Goal: Task Accomplishment & Management: Complete application form

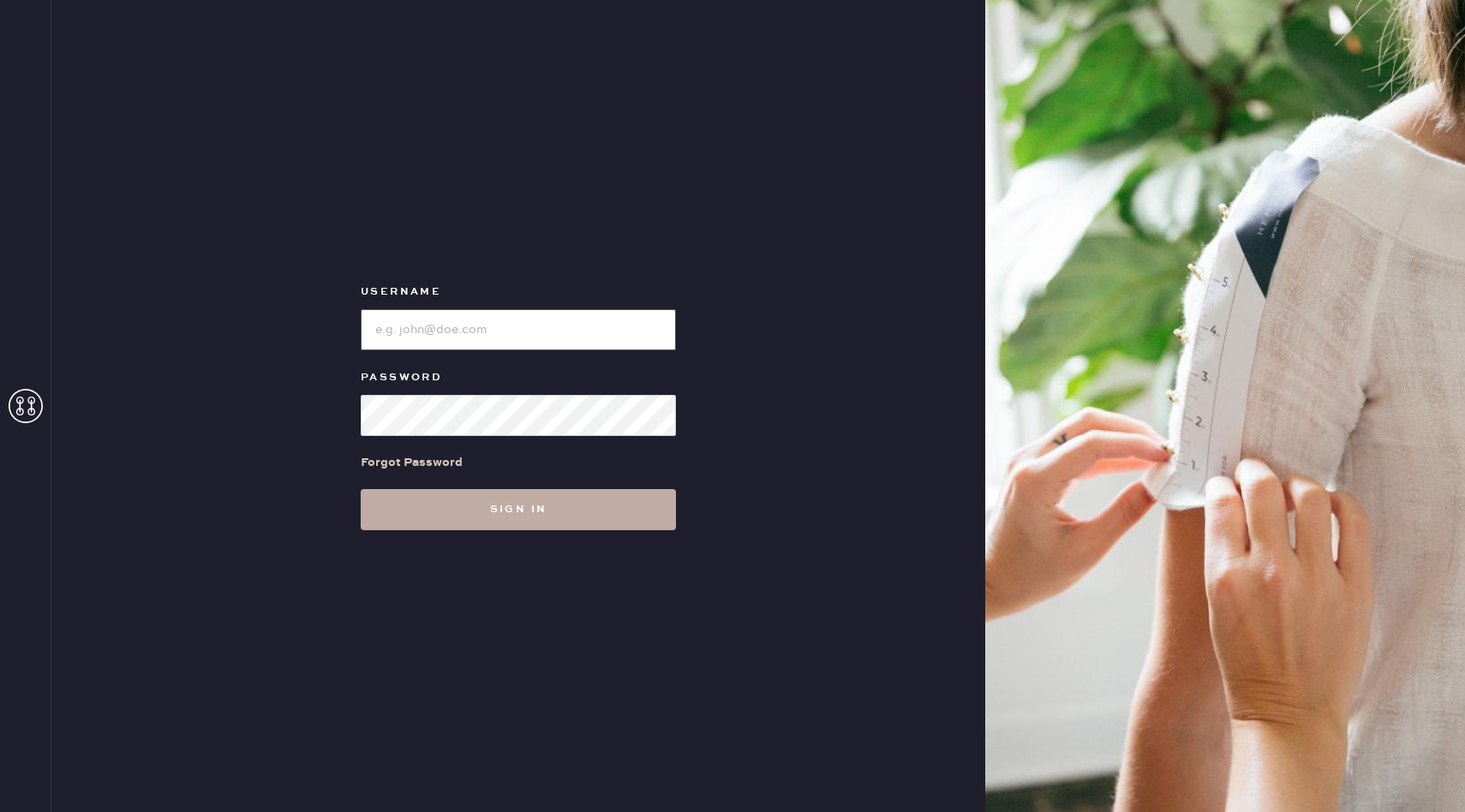
type input "reformationuppereastside"
click at [585, 527] on button "Sign in" at bounding box center [519, 509] width 316 height 41
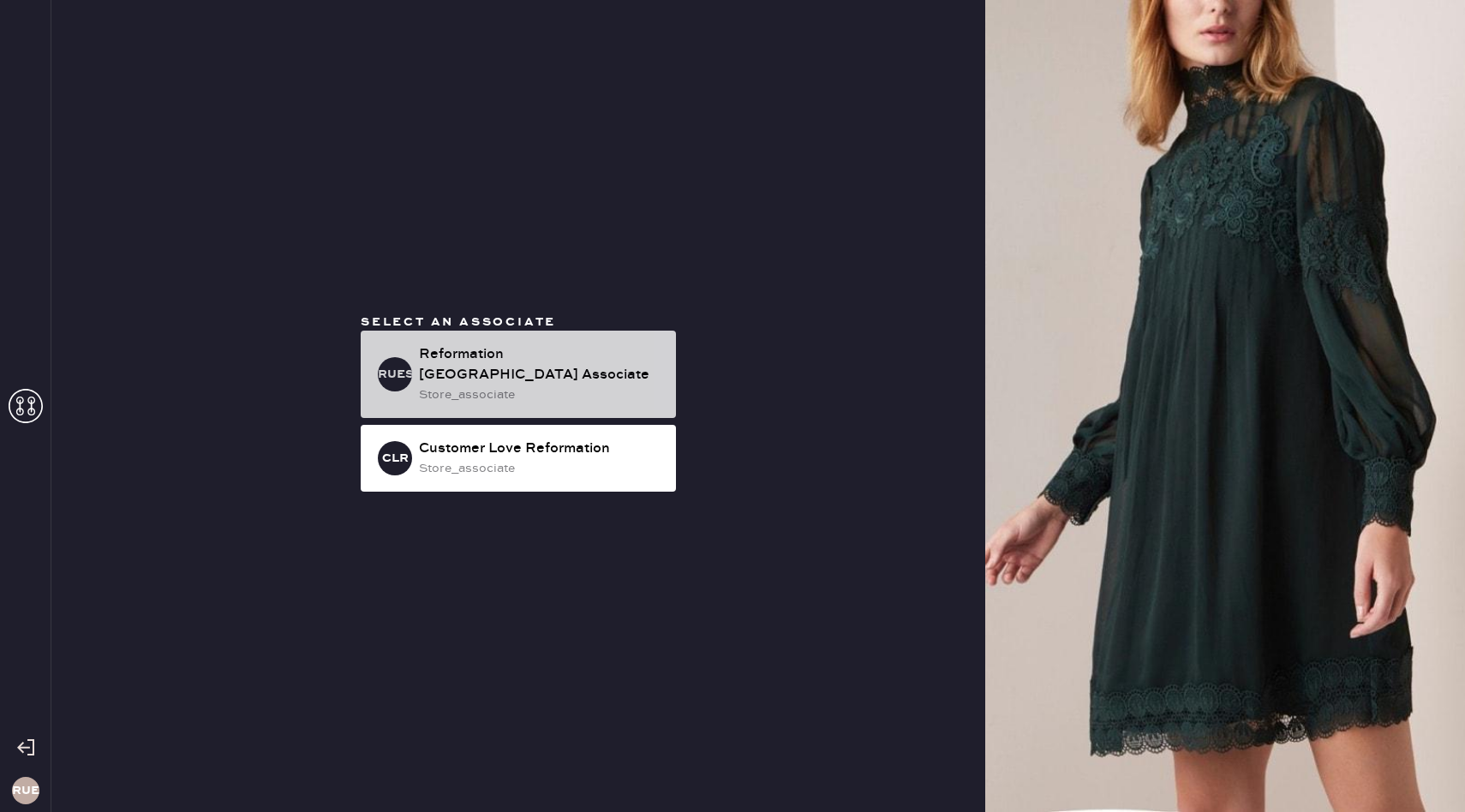
click at [625, 381] on div "Reformation [GEOGRAPHIC_DATA] Associate" at bounding box center [540, 365] width 244 height 41
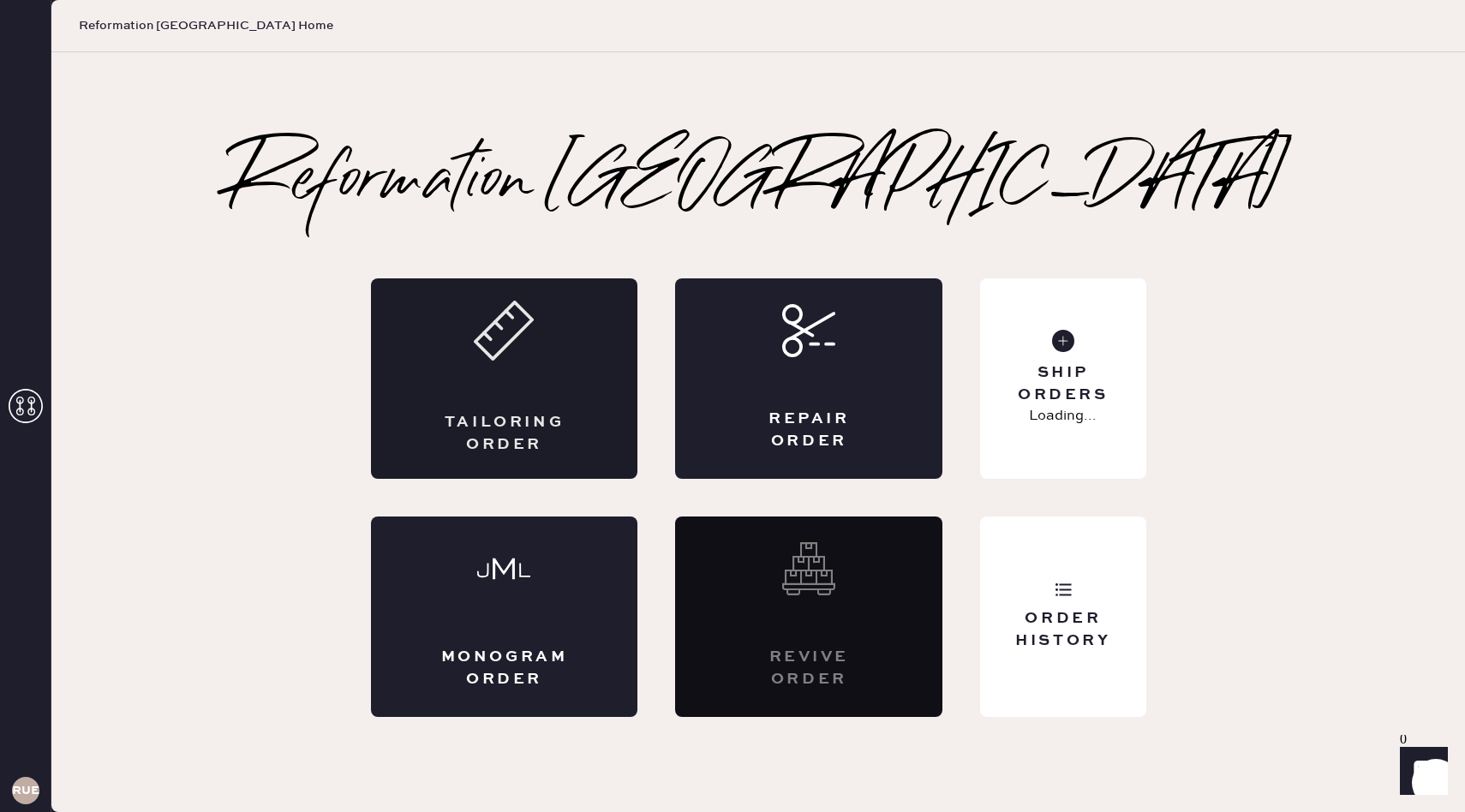
click at [480, 359] on icon at bounding box center [503, 330] width 60 height 60
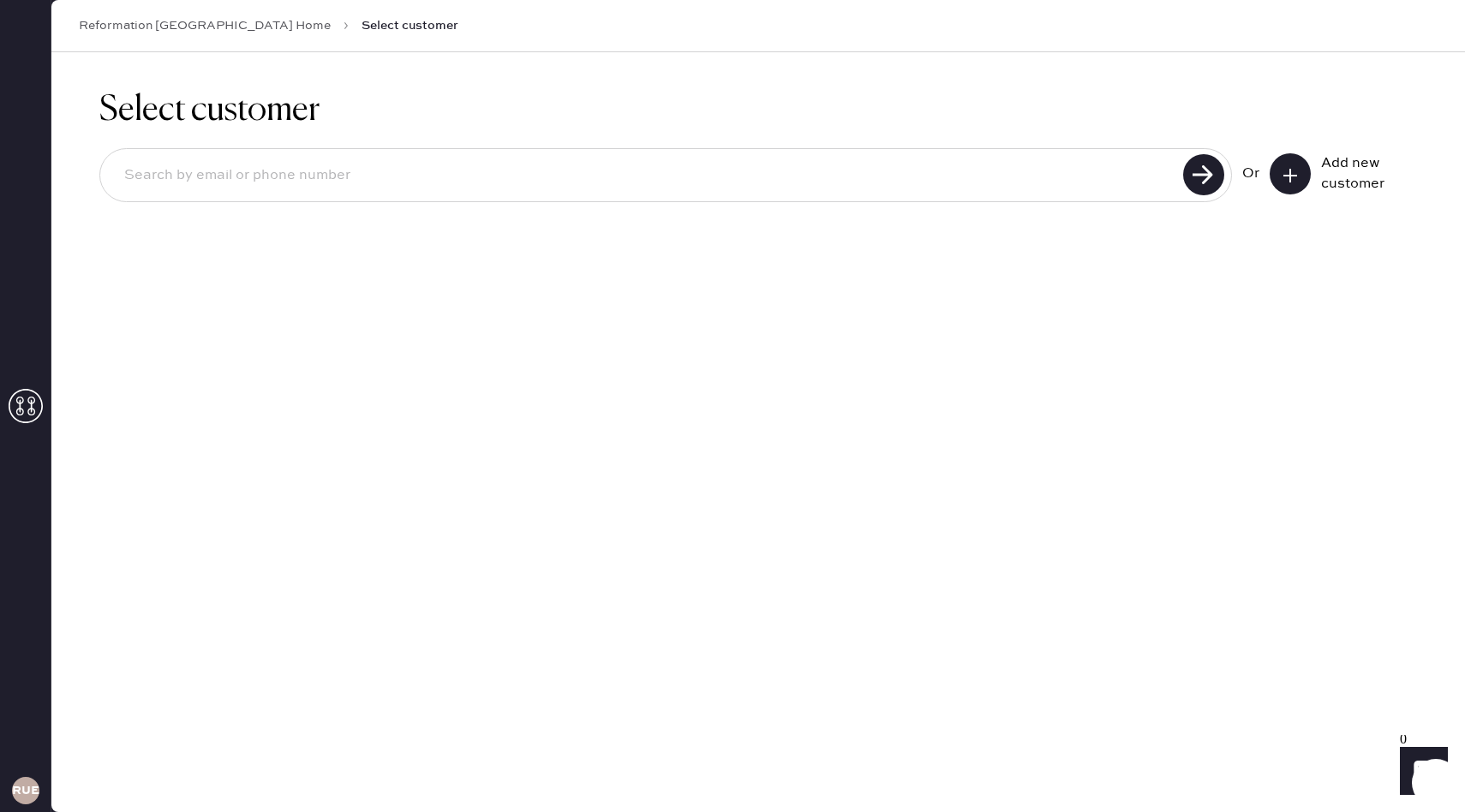
click at [1291, 171] on use at bounding box center [1291, 175] width 13 height 13
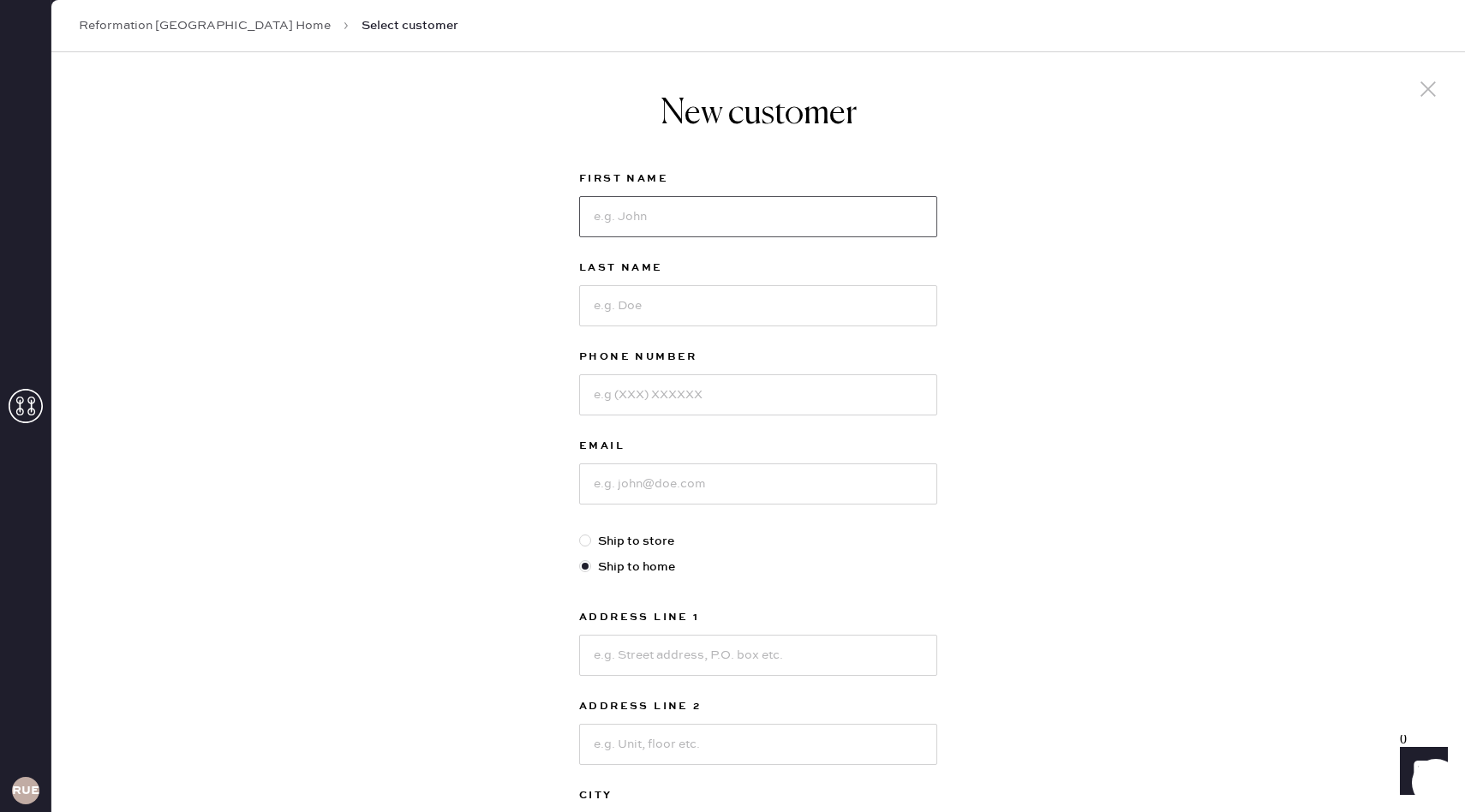
click at [810, 210] on input at bounding box center [758, 216] width 358 height 41
type input "[PERSON_NAME]"
click at [865, 315] on input at bounding box center [758, 305] width 358 height 41
type input "[PERSON_NAME]"
click at [808, 413] on input at bounding box center [758, 394] width 358 height 41
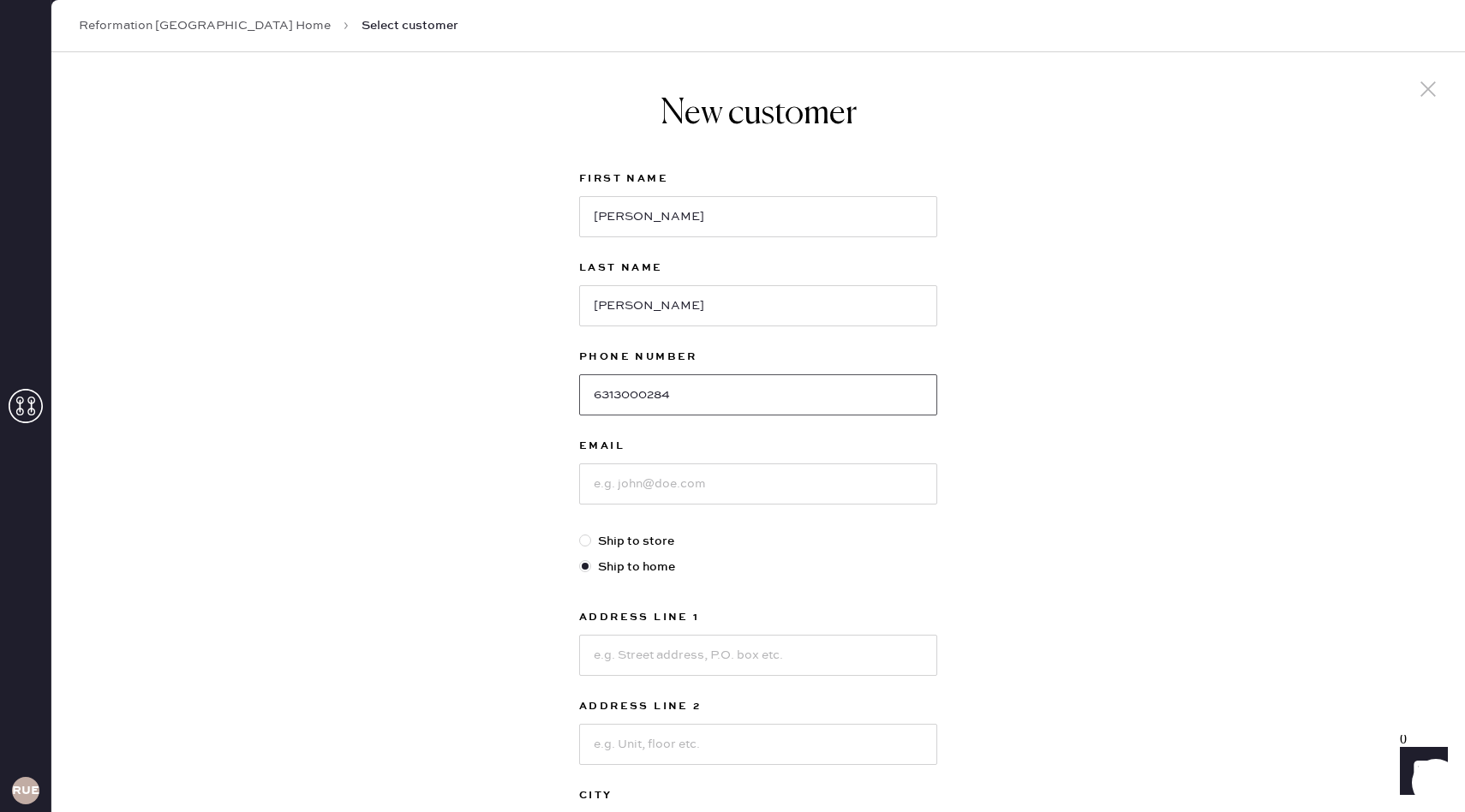
type input "6313000284"
click at [758, 487] on input at bounding box center [758, 484] width 358 height 41
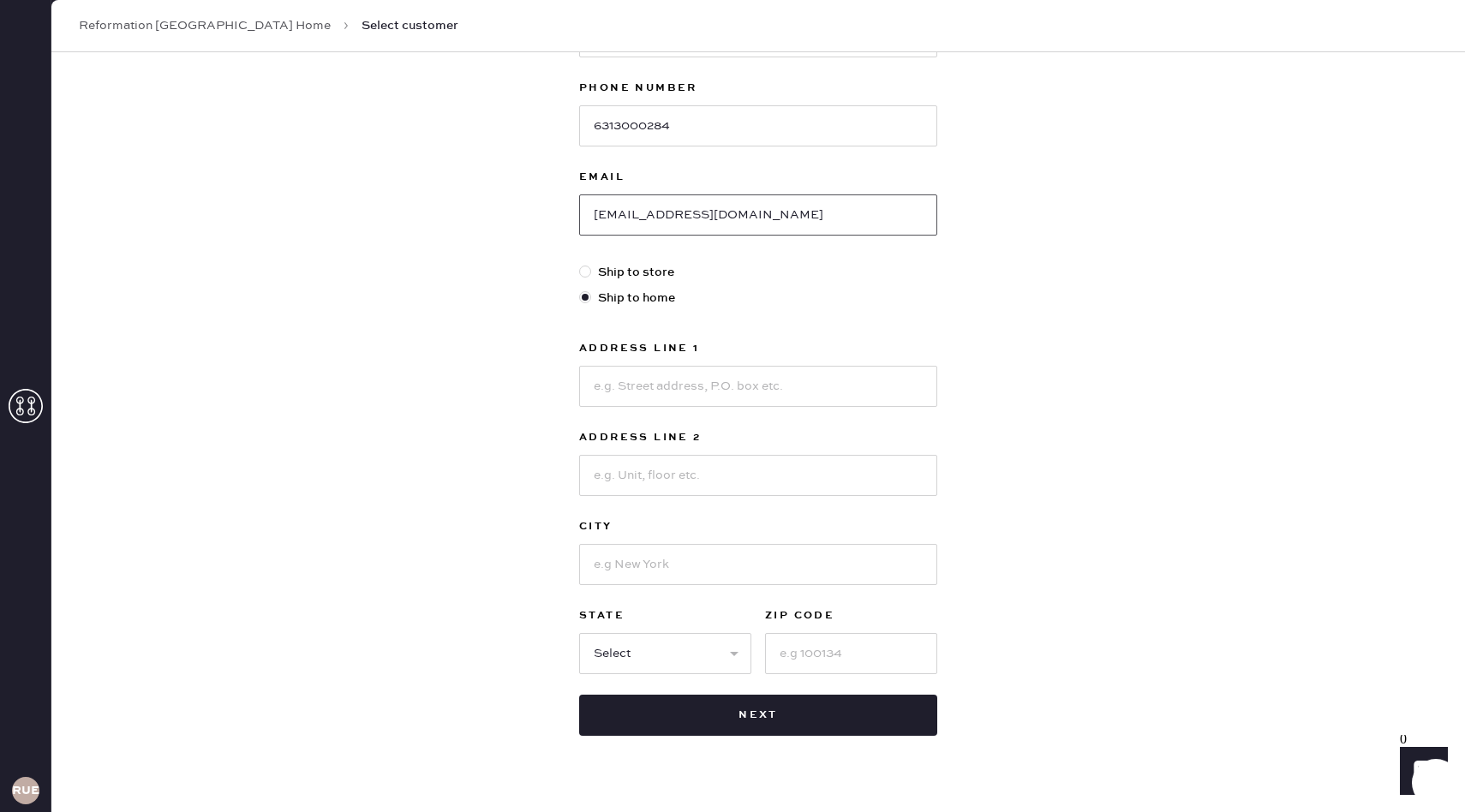
scroll to position [302, 0]
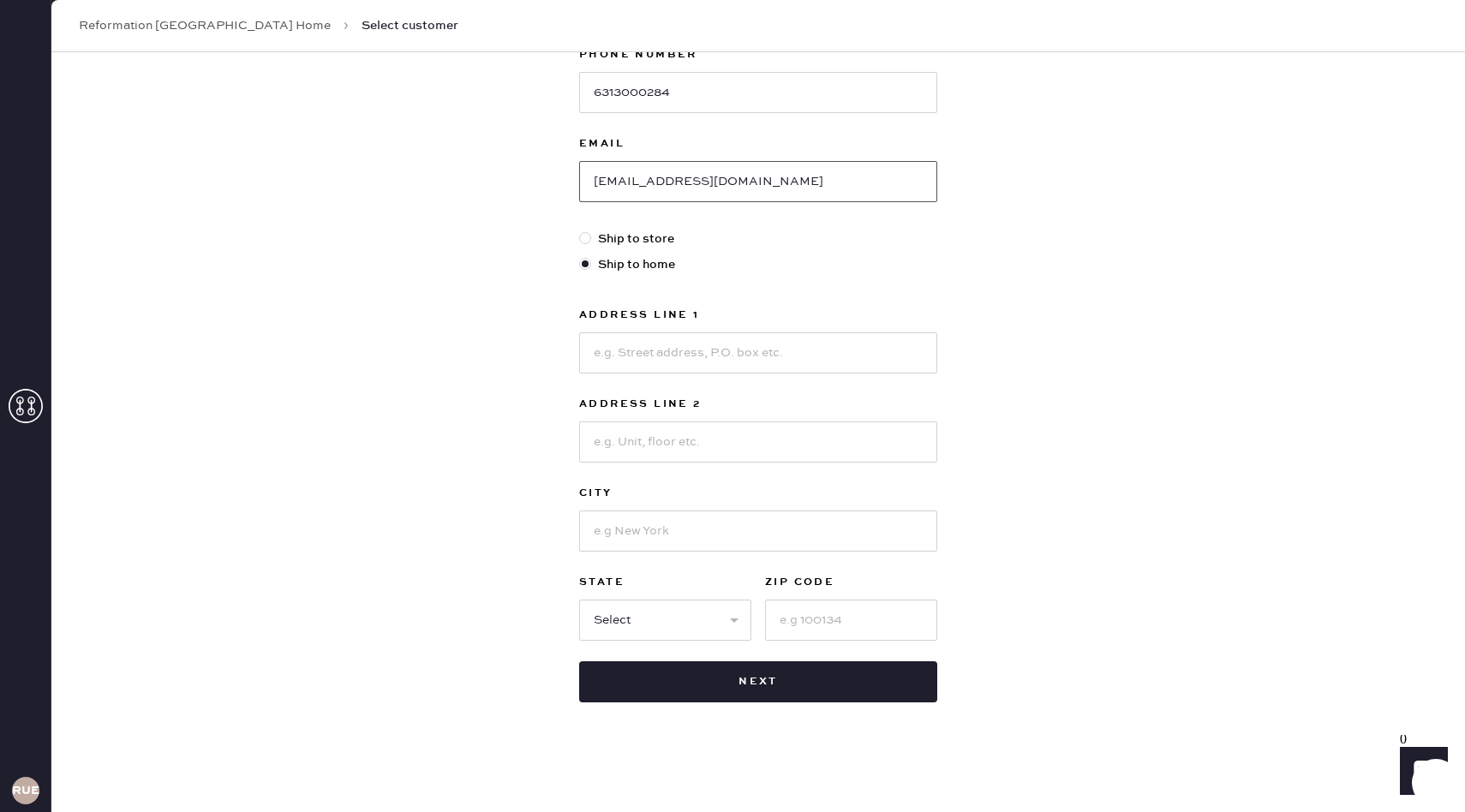
type input "[EMAIL_ADDRESS][DOMAIN_NAME]"
click at [636, 367] on input at bounding box center [758, 352] width 358 height 41
type input "[STREET_ADDRESS]"
click at [634, 446] on input at bounding box center [758, 442] width 358 height 41
click at [651, 444] on input at bounding box center [758, 442] width 358 height 41
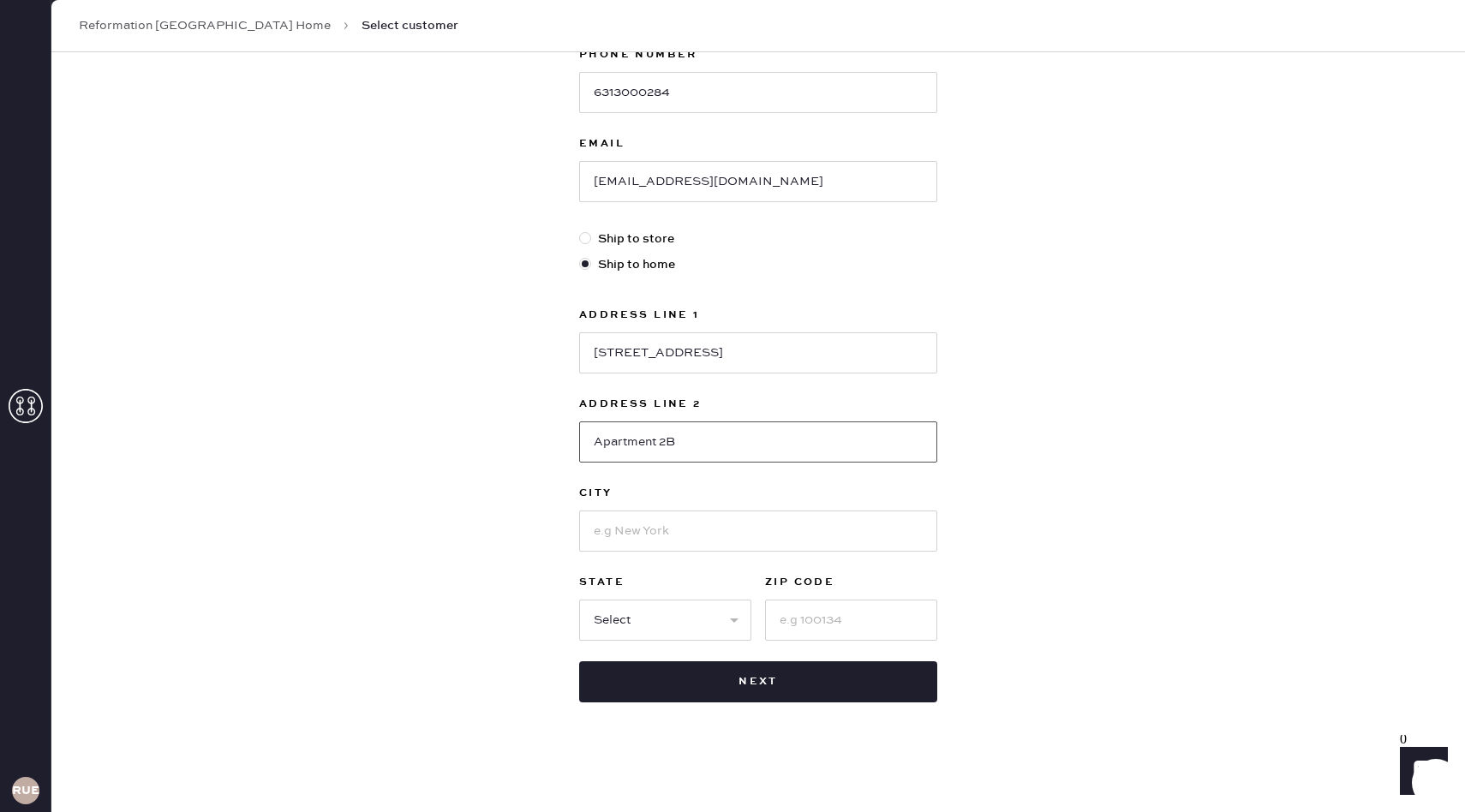
type input "Apartment 2B"
click at [746, 536] on input at bounding box center [758, 531] width 358 height 41
type input "[US_STATE]"
click at [947, 503] on div "New customer First Name [PERSON_NAME] Last Name [PERSON_NAME] Phone Number [PHO…" at bounding box center [758, 246] width 386 height 994
click at [702, 620] on select "Select AK AL AR AZ CA CO CT [GEOGRAPHIC_DATA] DE FL [GEOGRAPHIC_DATA] HI [GEOGR…" at bounding box center [665, 620] width 172 height 41
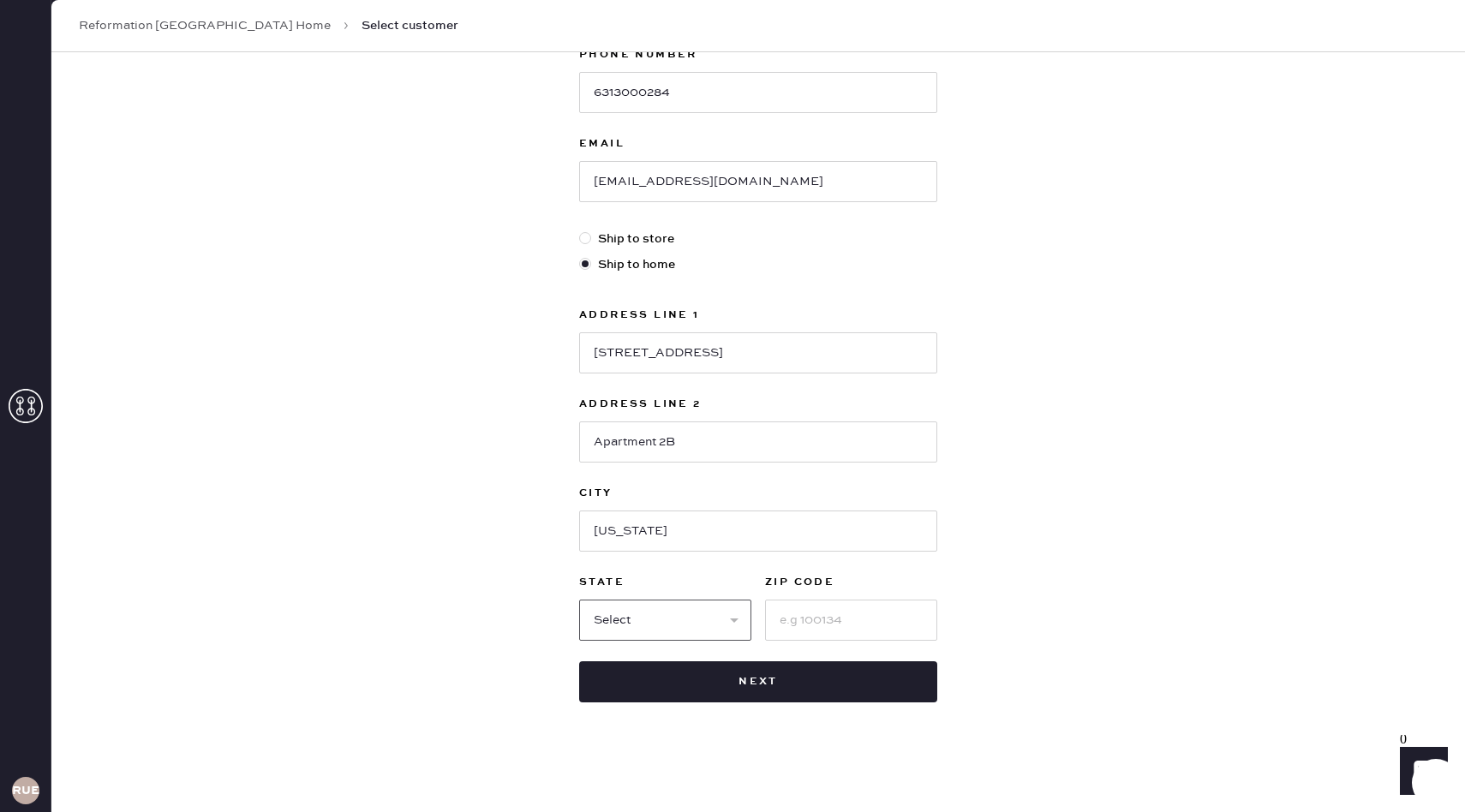
select select "NY"
click at [785, 611] on input at bounding box center [851, 620] width 172 height 41
type input "10029"
click at [1018, 517] on div "New customer First Name [PERSON_NAME] Last Name [PERSON_NAME] Phone Number [PHO…" at bounding box center [758, 281] width 1414 height 1062
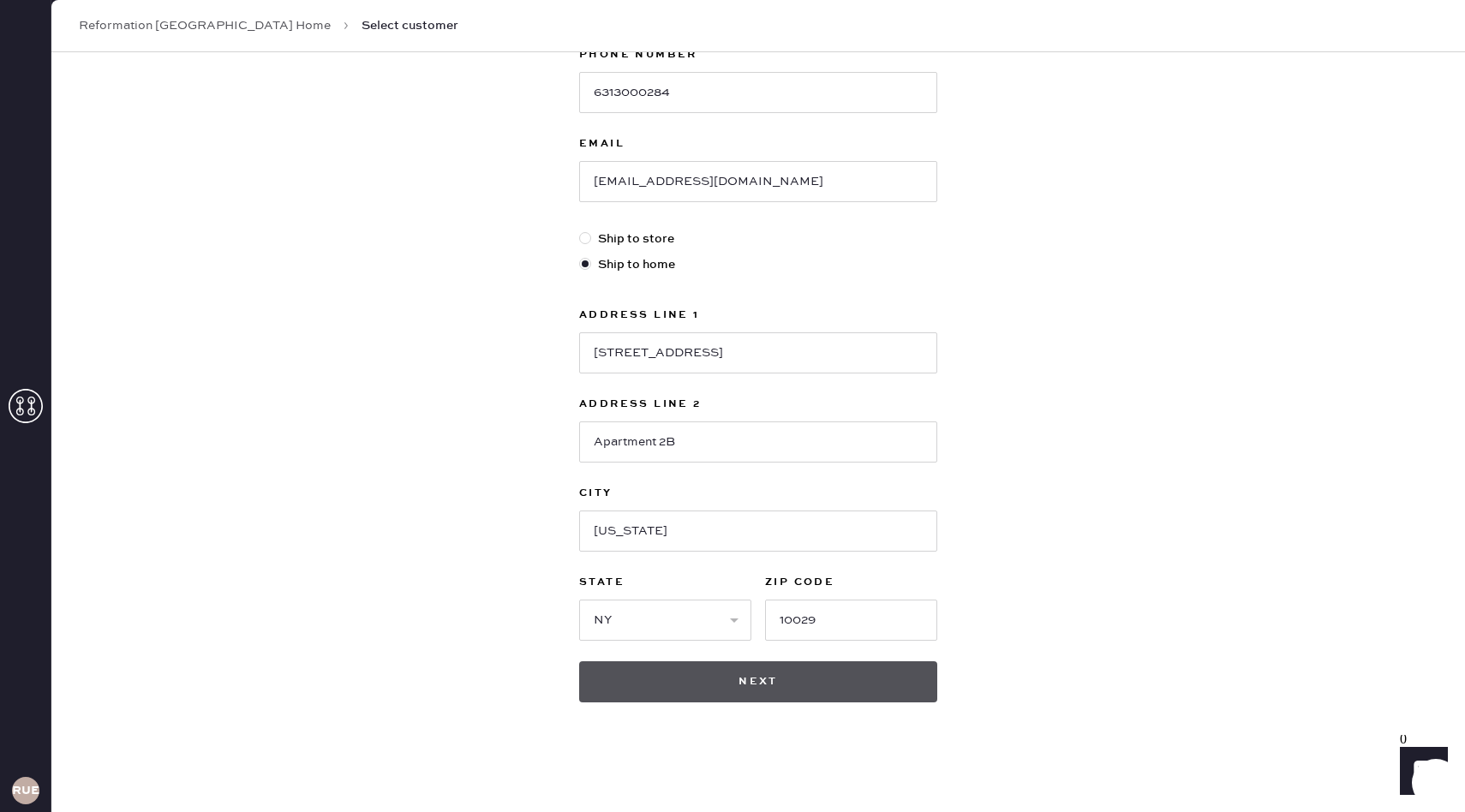
click at [786, 682] on button "Next" at bounding box center [758, 681] width 358 height 41
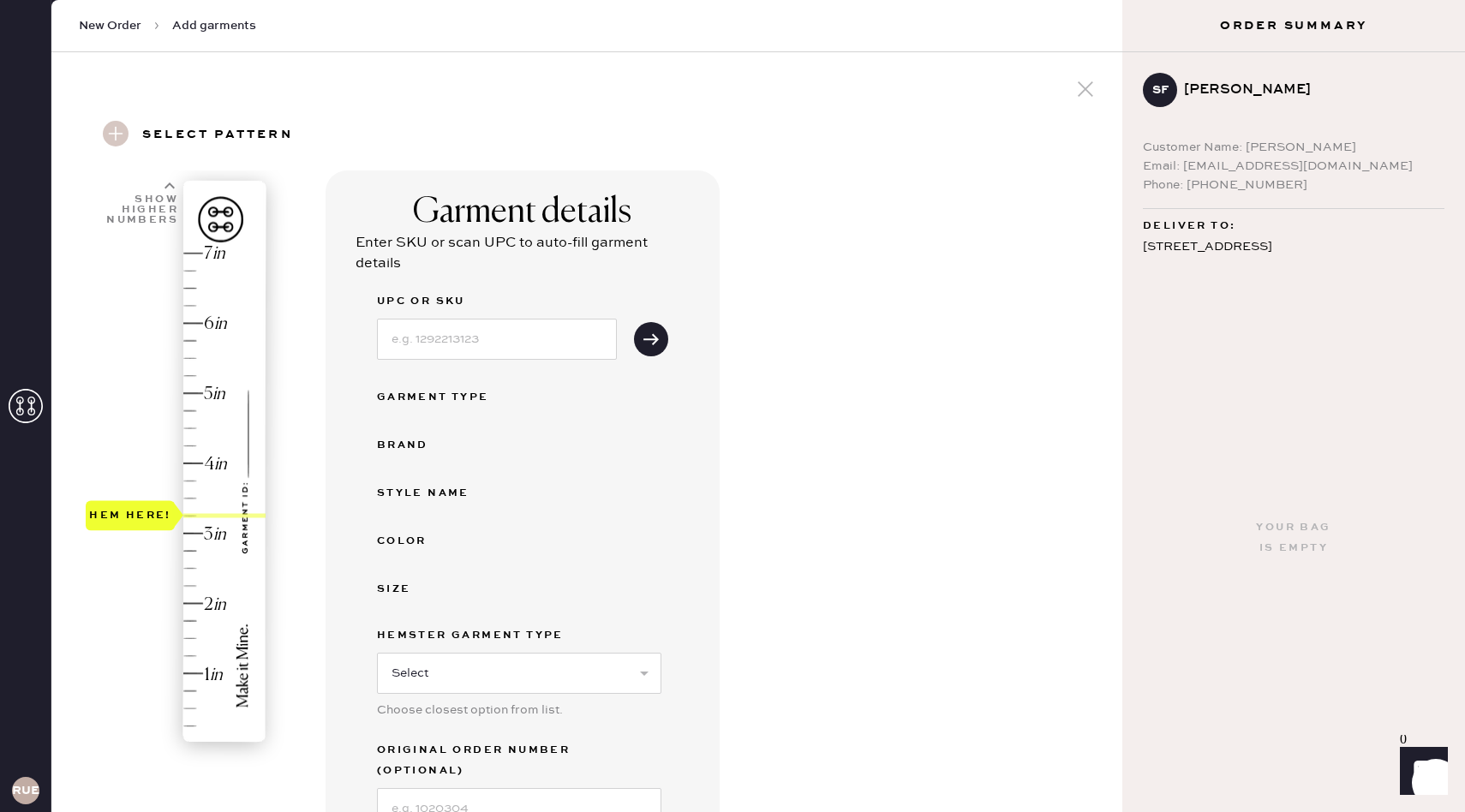
drag, startPoint x: 124, startPoint y: 735, endPoint x: 134, endPoint y: 517, distance: 218.2
click at [134, 517] on div "Hem here!" at bounding box center [130, 515] width 82 height 20
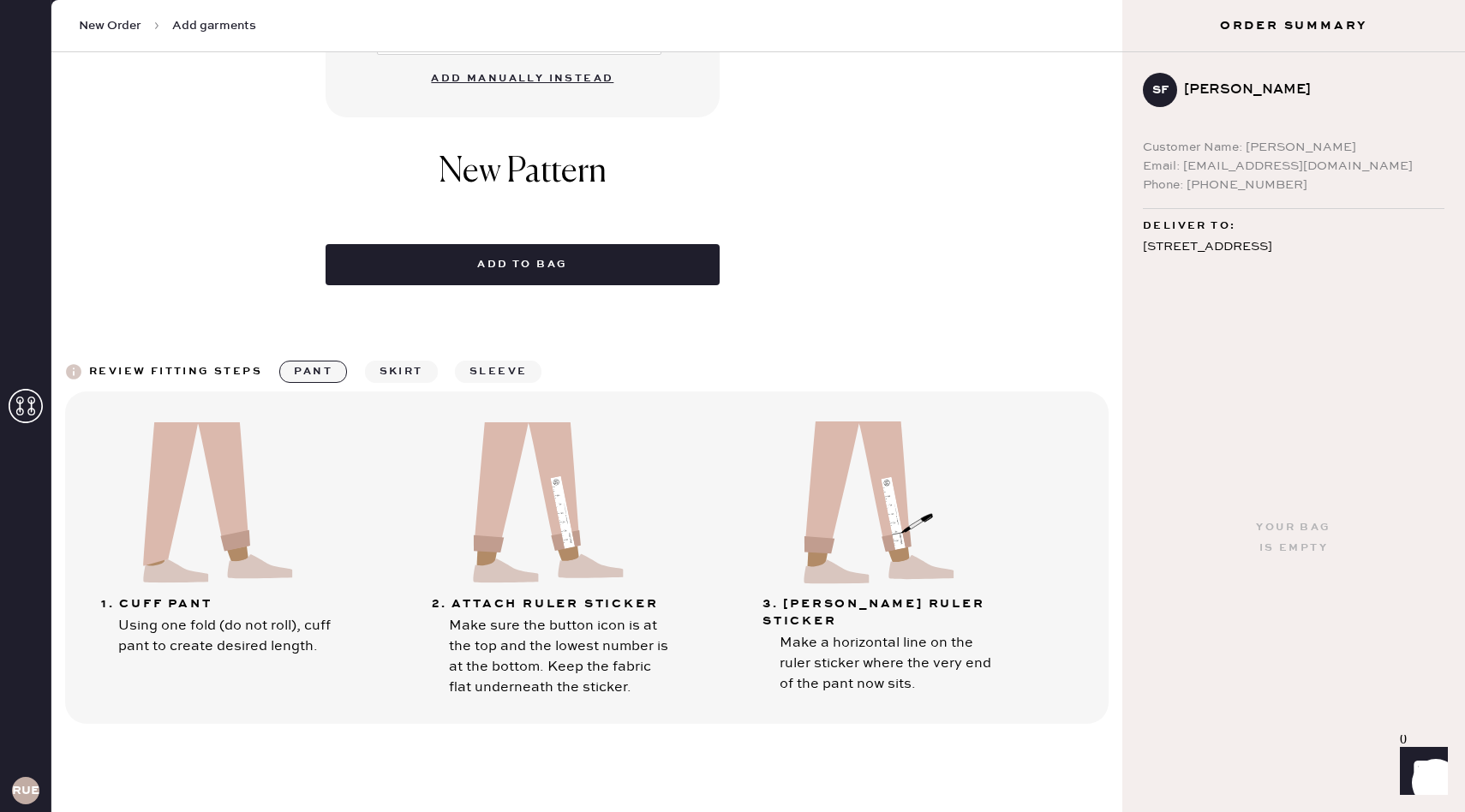
scroll to position [646, 0]
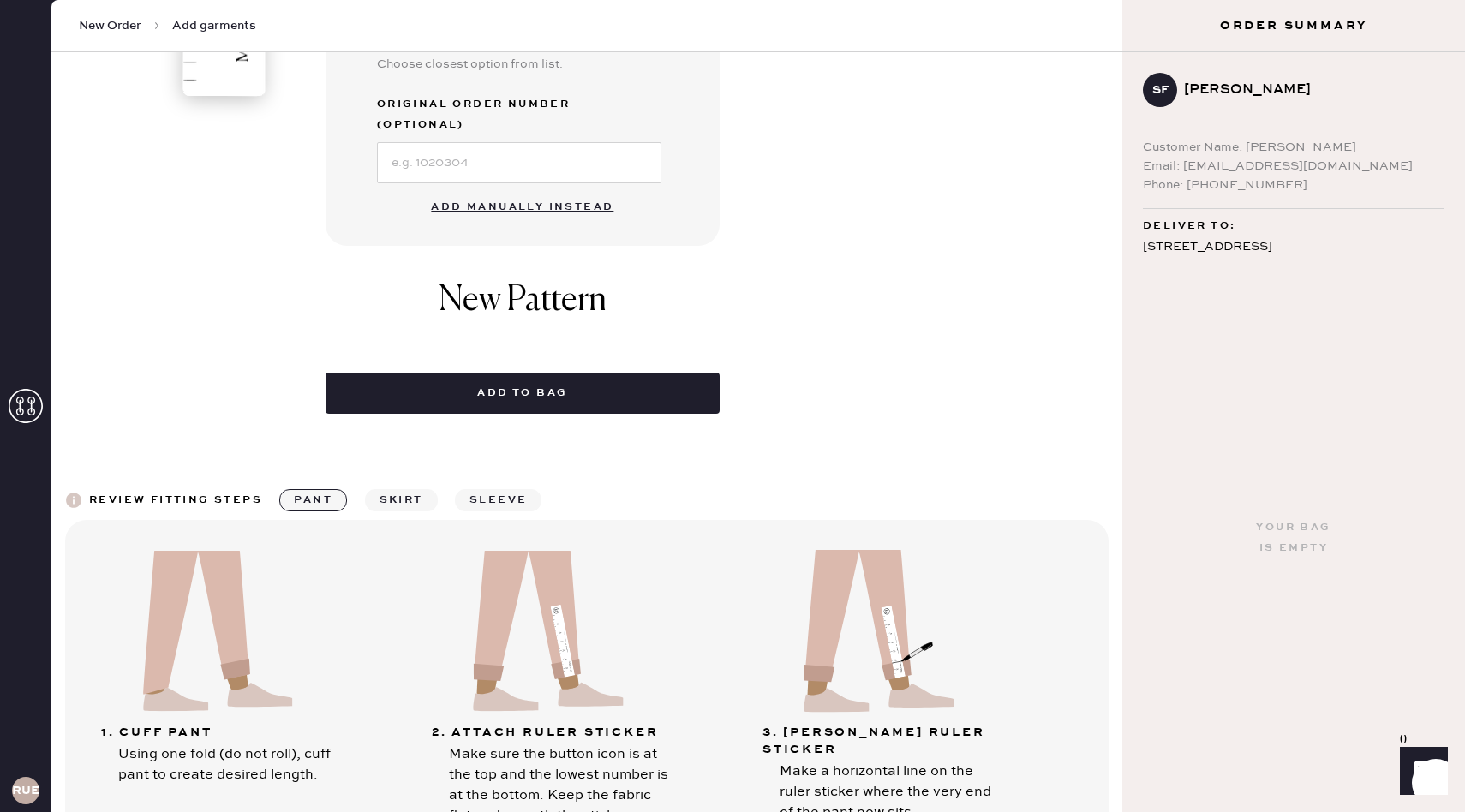
click at [556, 190] on button "Add manually instead" at bounding box center [522, 208] width 203 height 35
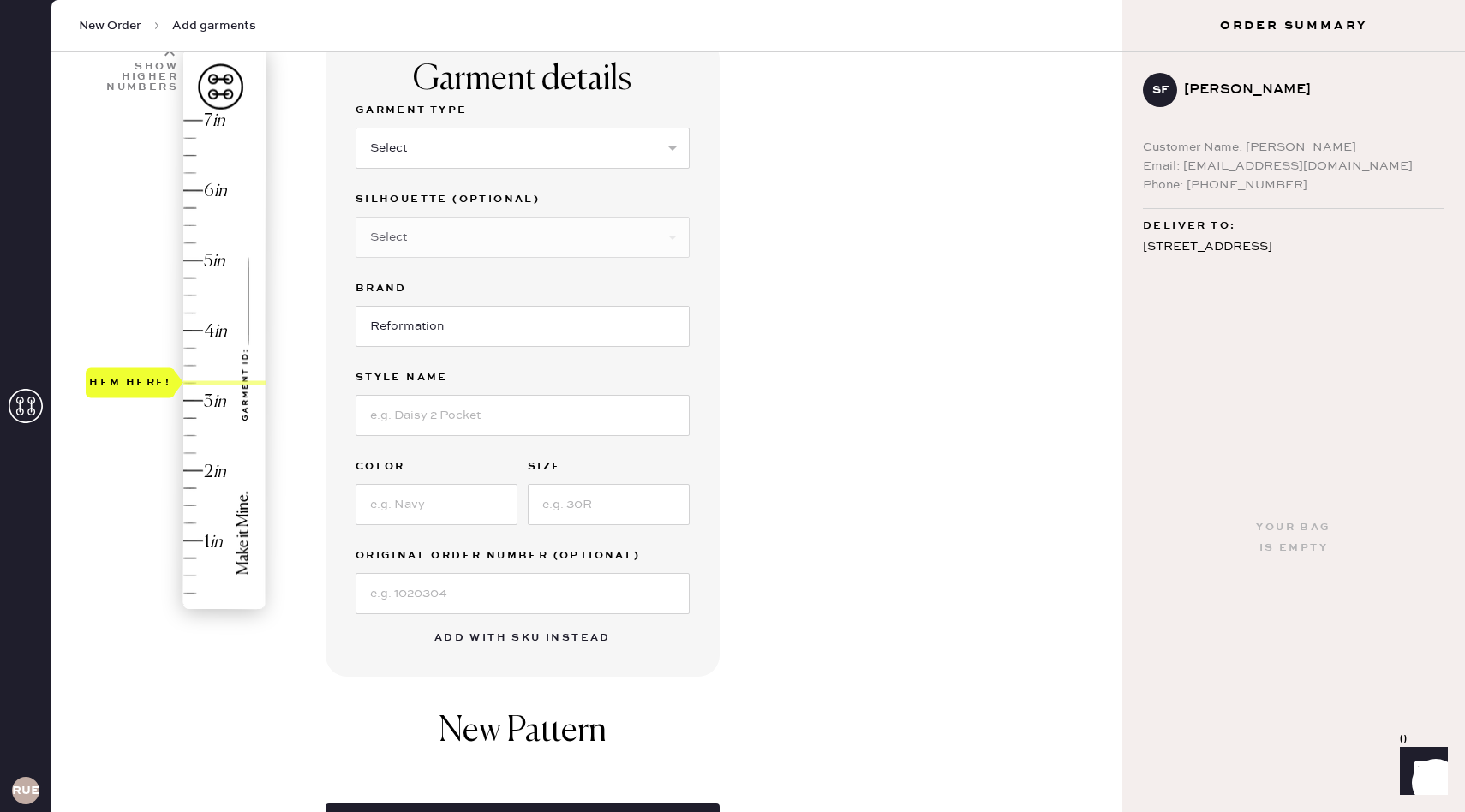
scroll to position [107, 0]
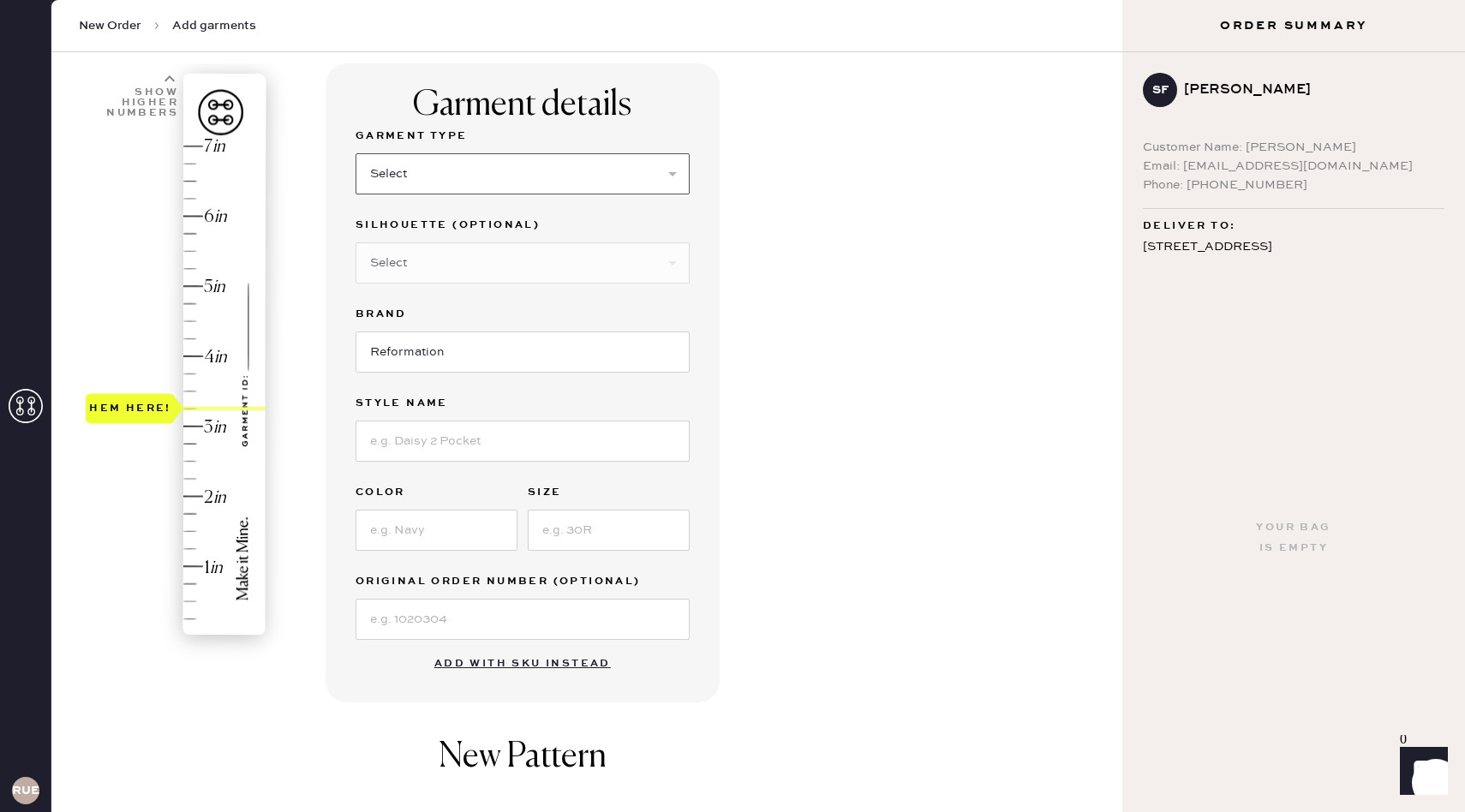
click at [670, 165] on select "Select Basic Skirt Jeans Leggings Pants Shorts Basic Sleeved Dress Basic Sleeve…" at bounding box center [522, 173] width 334 height 41
select select "7"
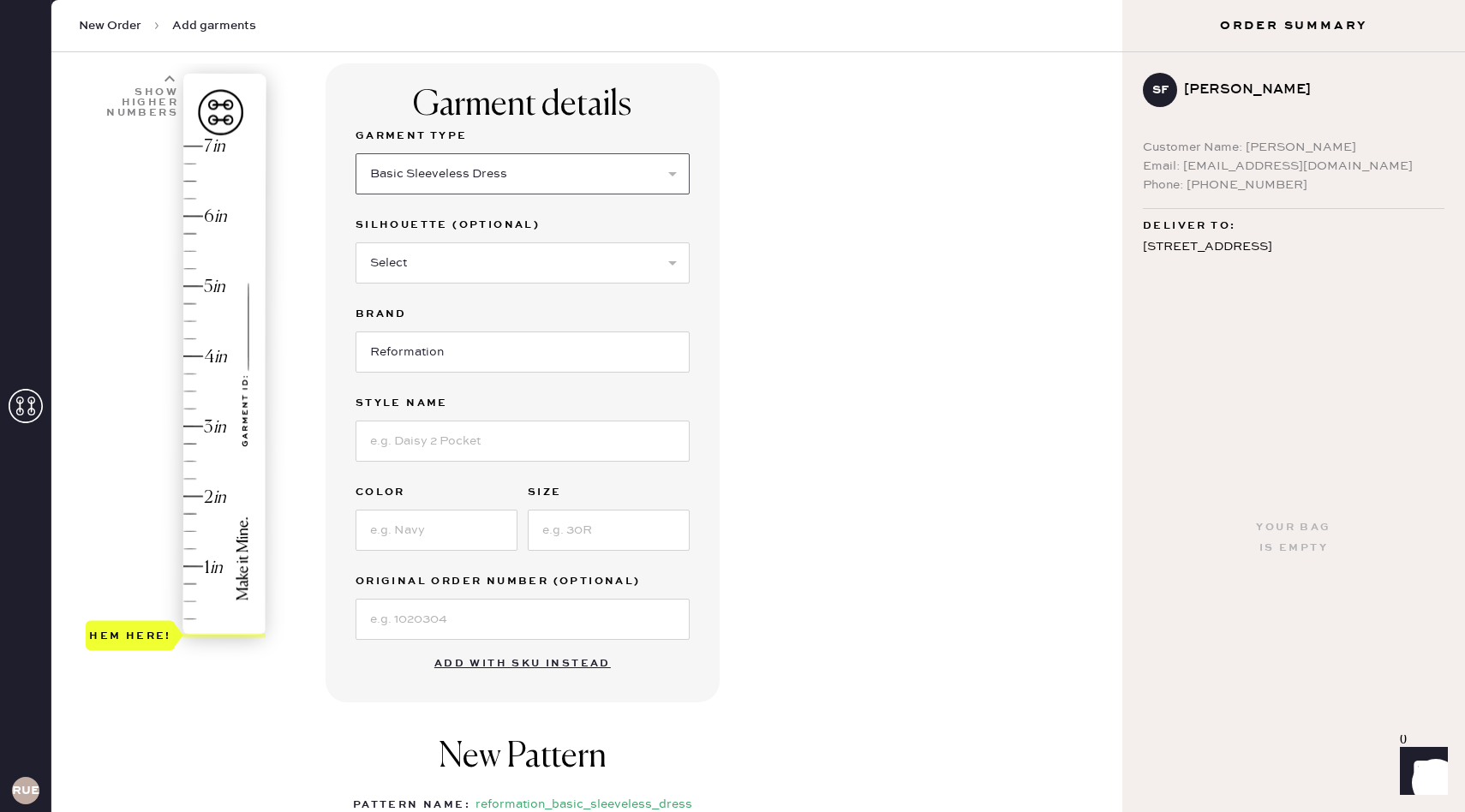
click at [624, 163] on select "Select Basic Skirt Jeans Leggings Pants Shorts Basic Sleeved Dress Basic Sleeve…" at bounding box center [522, 173] width 334 height 41
click at [551, 453] on input at bounding box center [522, 441] width 334 height 41
type input "Pernille Silk Dress"
click at [464, 520] on input at bounding box center [436, 530] width 162 height 41
type input "Navy"
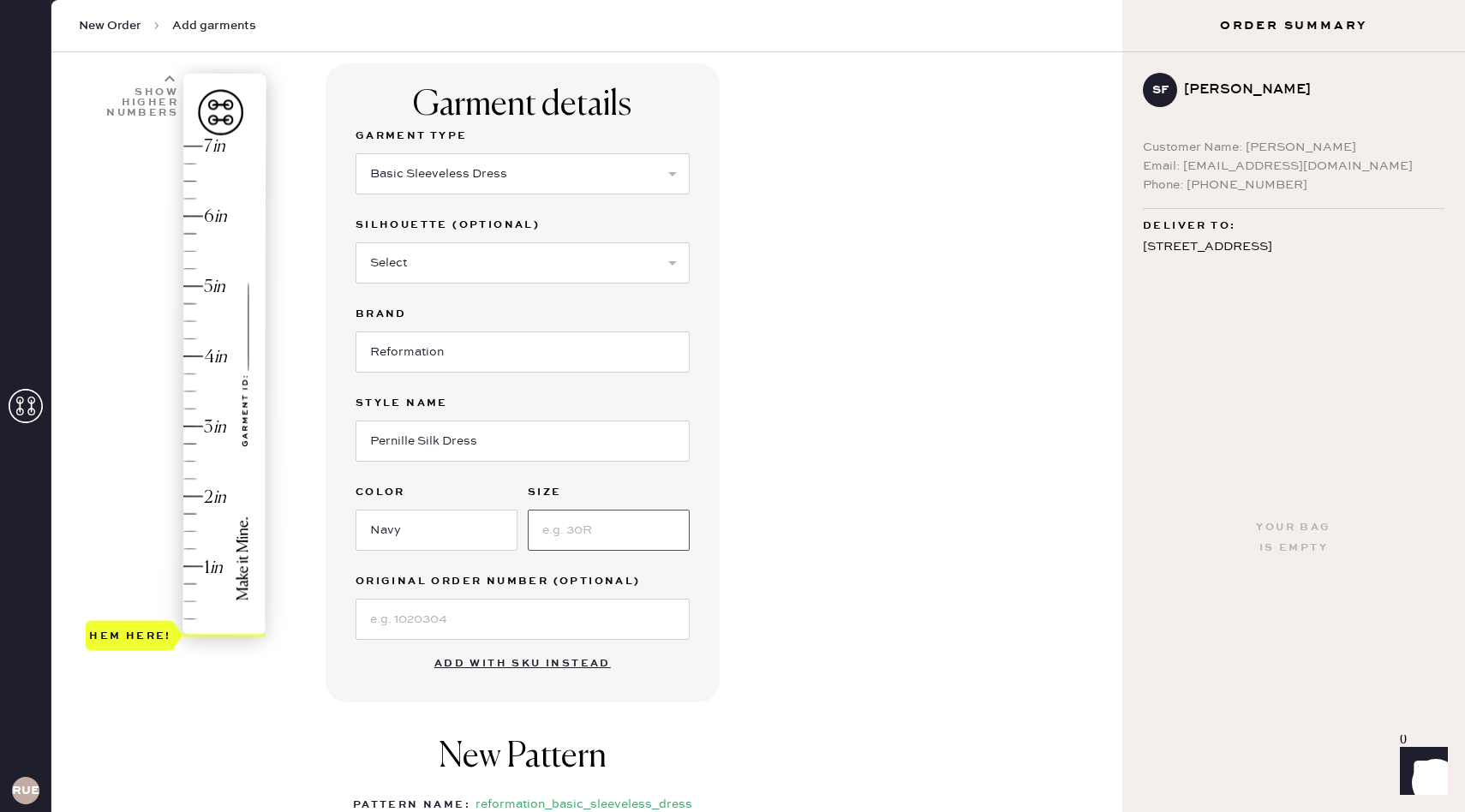
click at [597, 535] on input at bounding box center [608, 530] width 162 height 41
type input "XS"
drag, startPoint x: 151, startPoint y: 625, endPoint x: 167, endPoint y: 406, distance: 219.6
click at [167, 406] on div "Hem here!" at bounding box center [130, 408] width 82 height 20
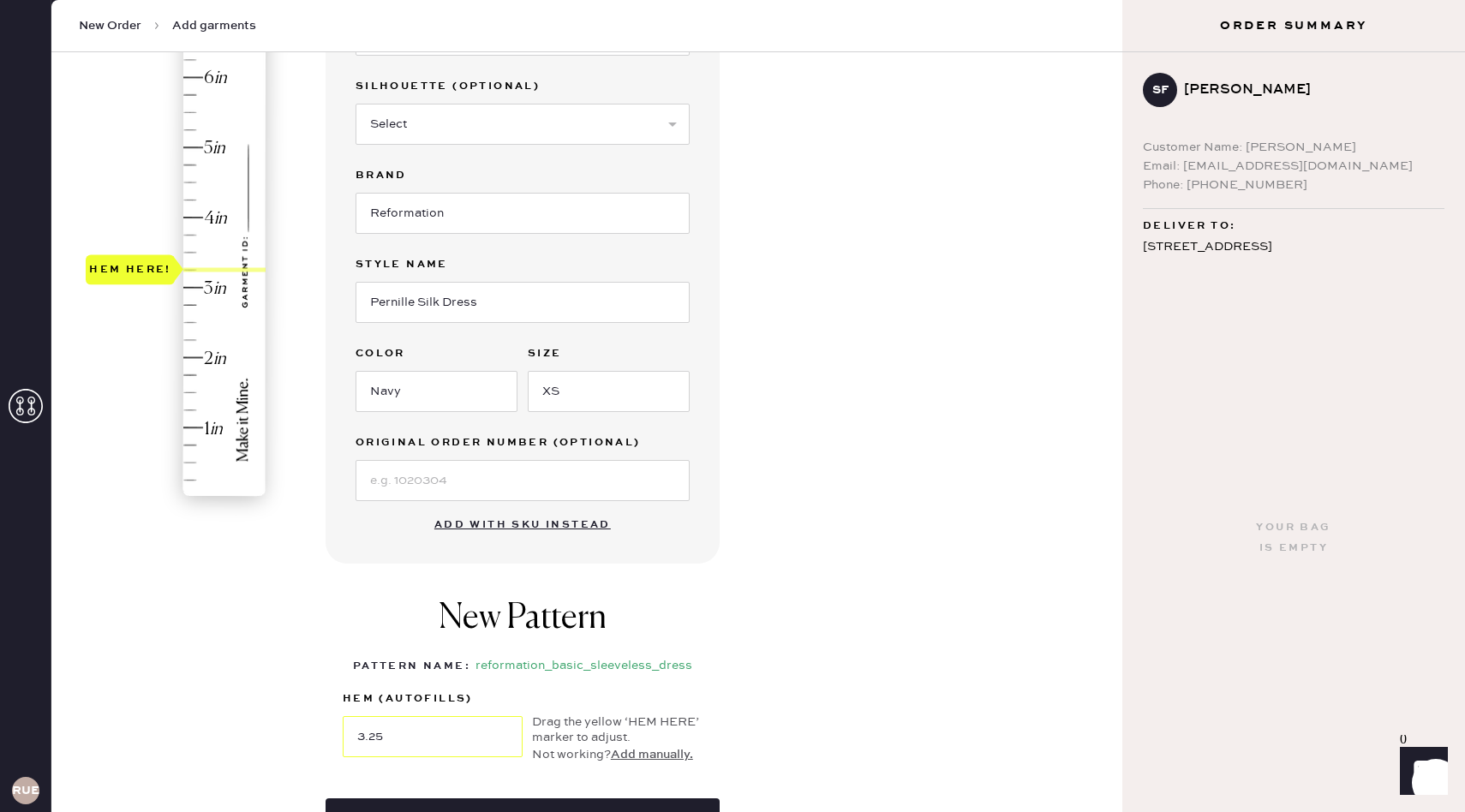
scroll to position [371, 0]
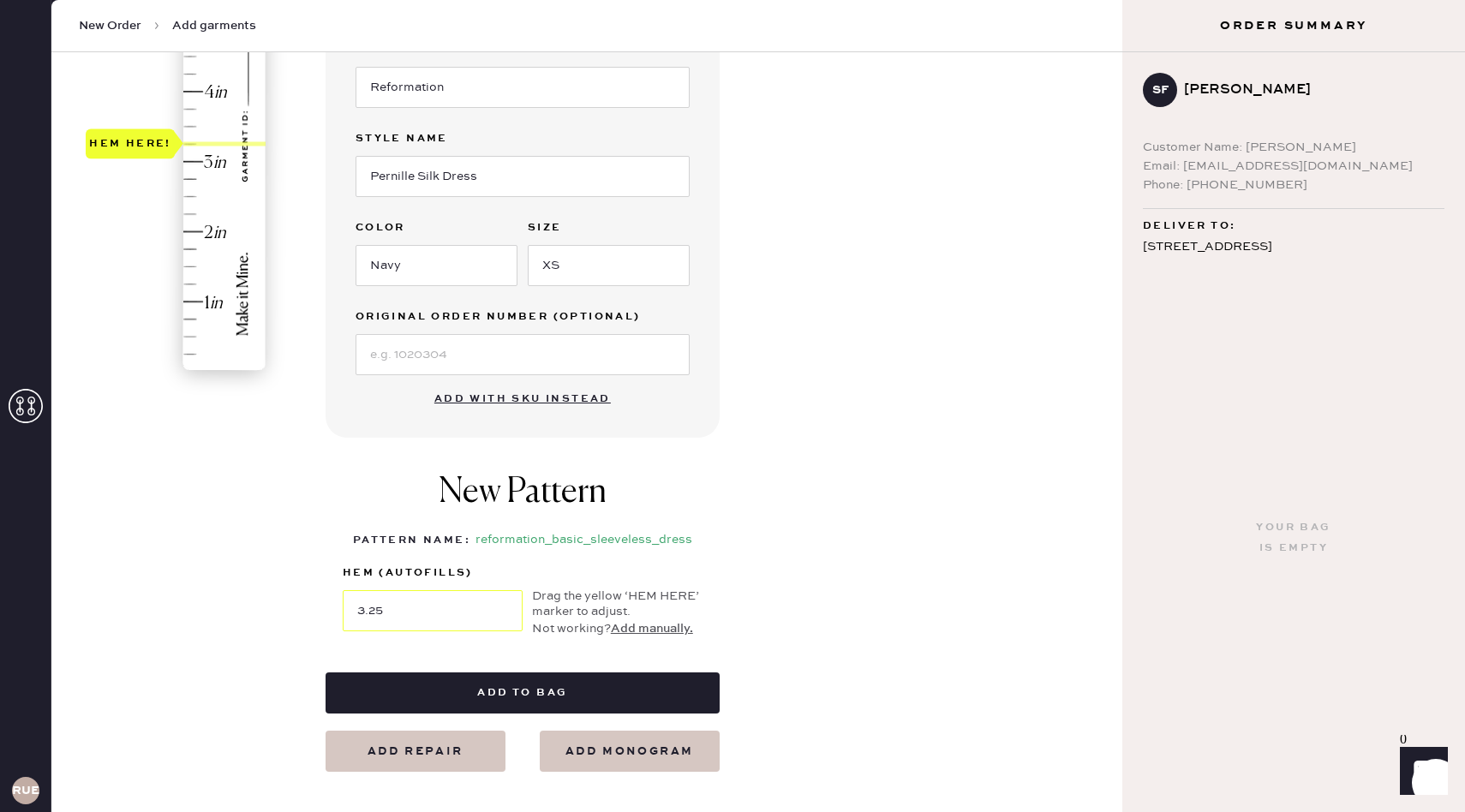
type input "3"
drag, startPoint x: 141, startPoint y: 147, endPoint x: 142, endPoint y: 162, distance: 15.0
click at [142, 162] on div "Hem here!" at bounding box center [130, 161] width 82 height 20
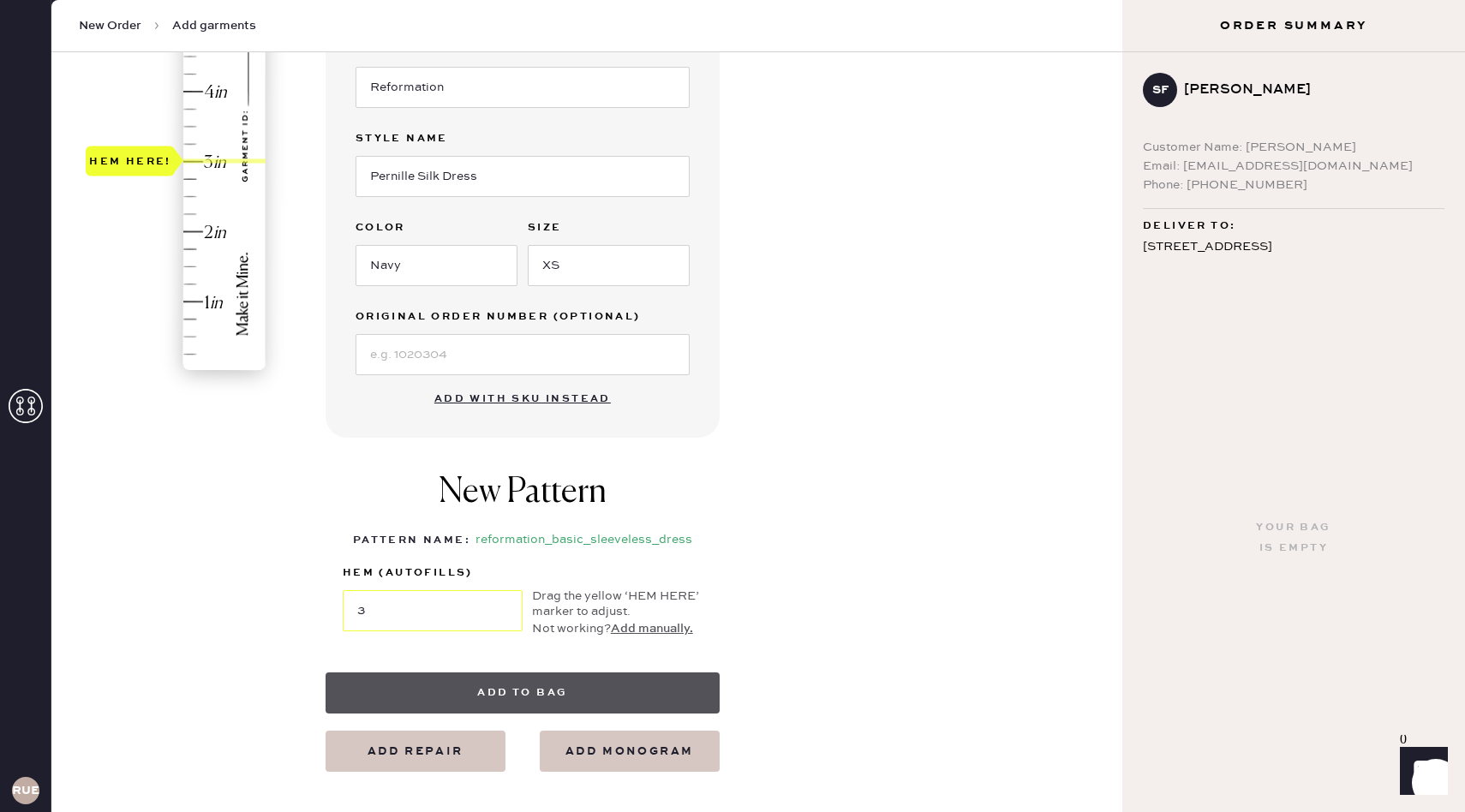
click at [552, 689] on button "Add to bag" at bounding box center [523, 693] width 395 height 41
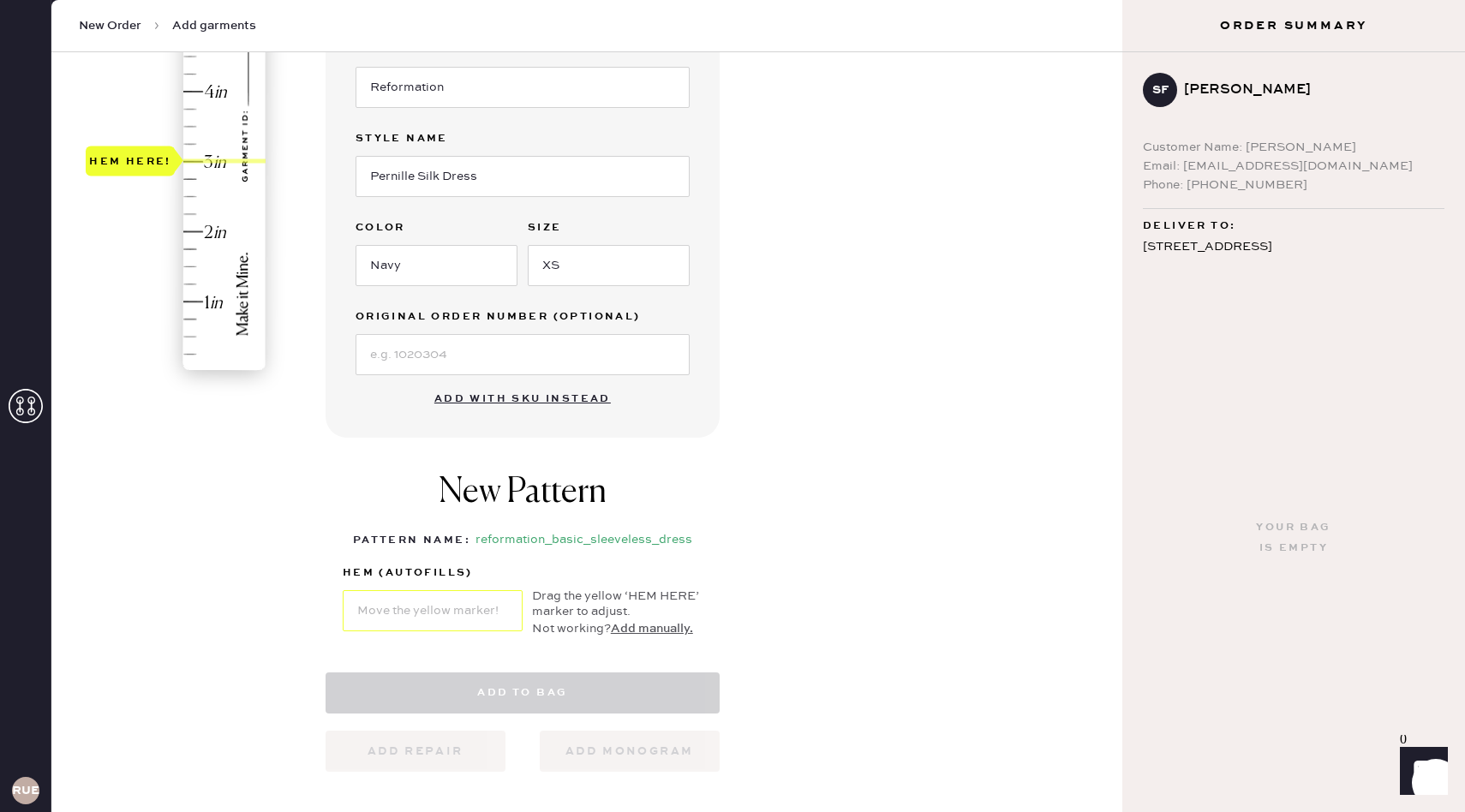
select select "7"
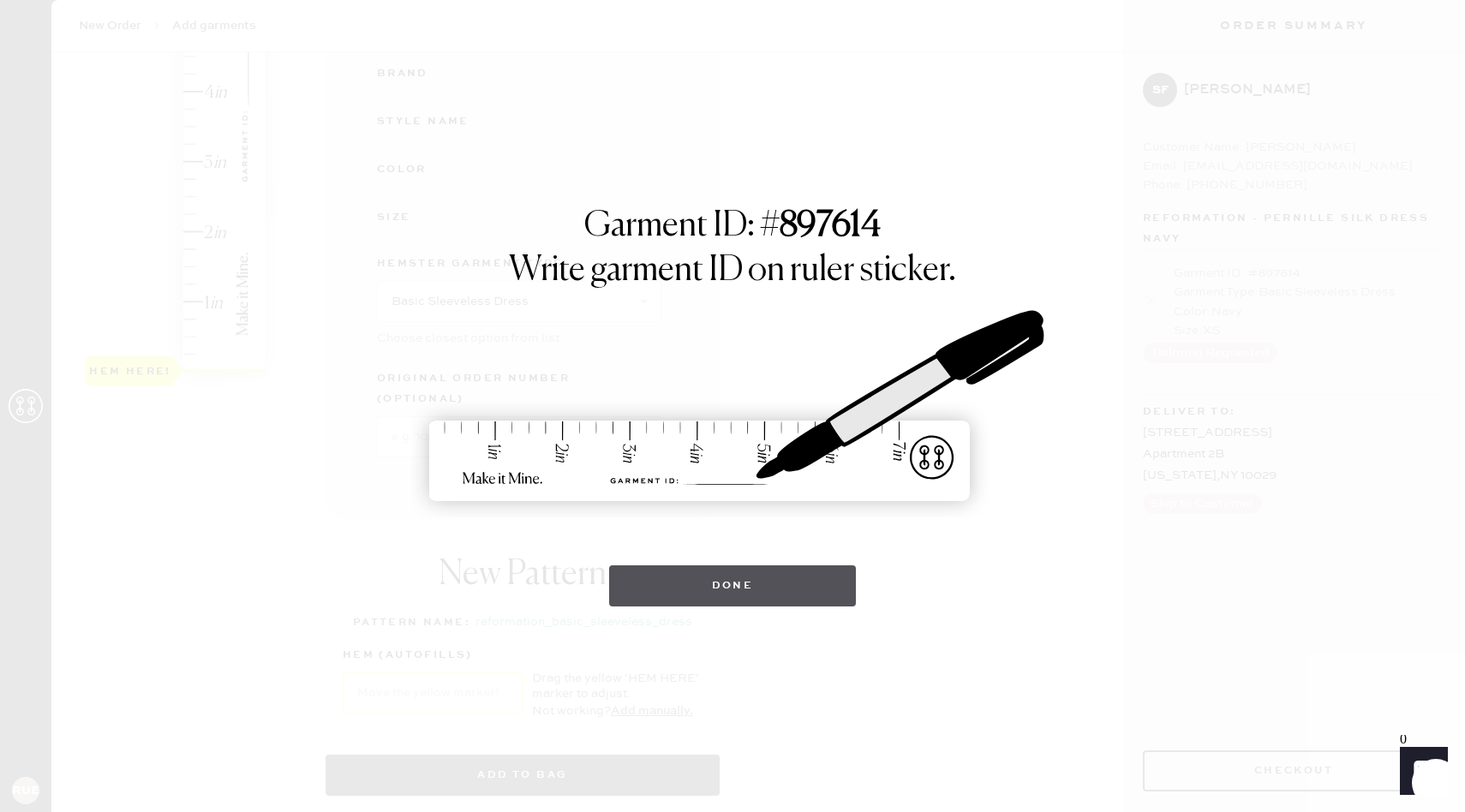
click at [784, 587] on button "Done" at bounding box center [732, 586] width 247 height 41
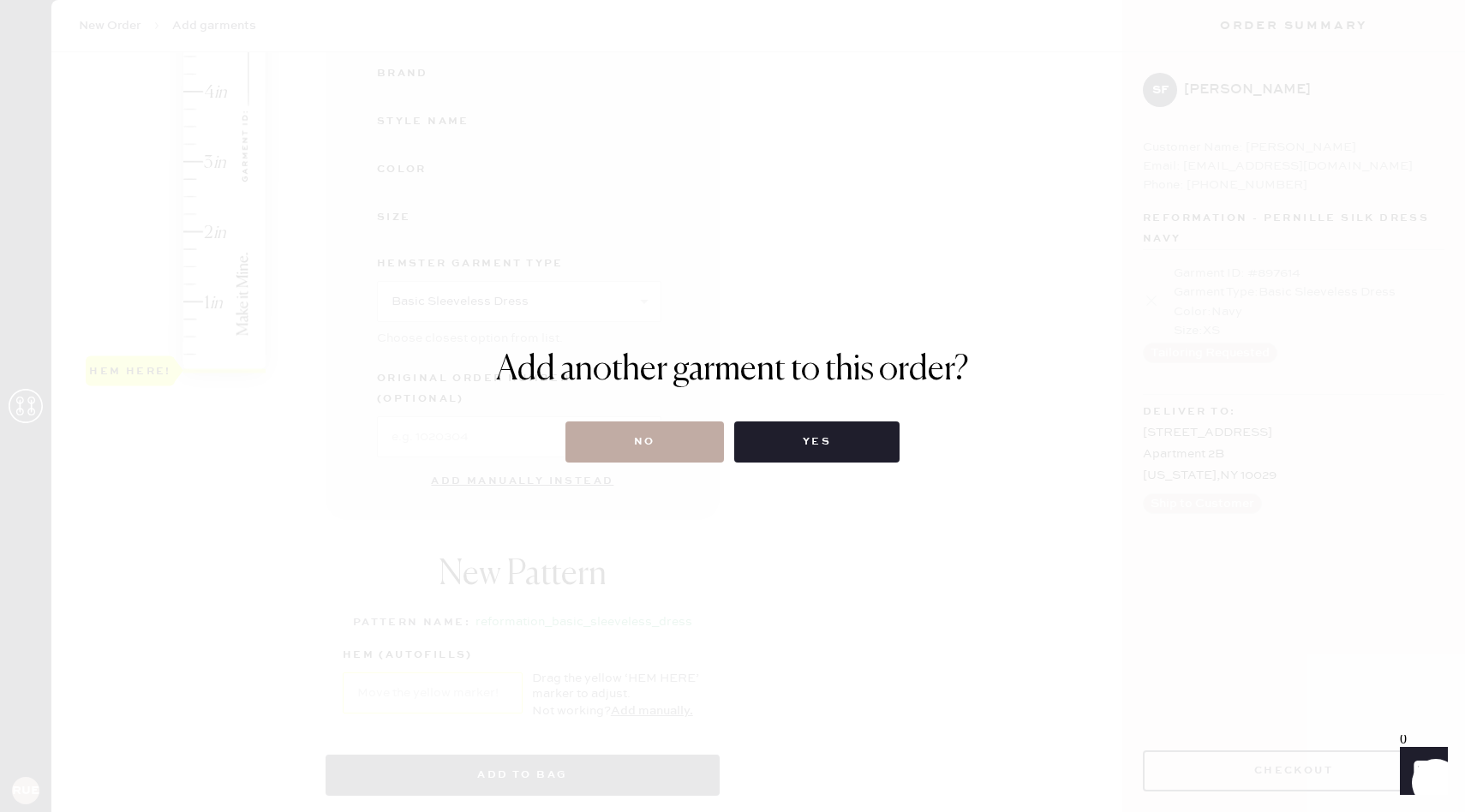
click at [636, 446] on button "No" at bounding box center [645, 442] width 159 height 41
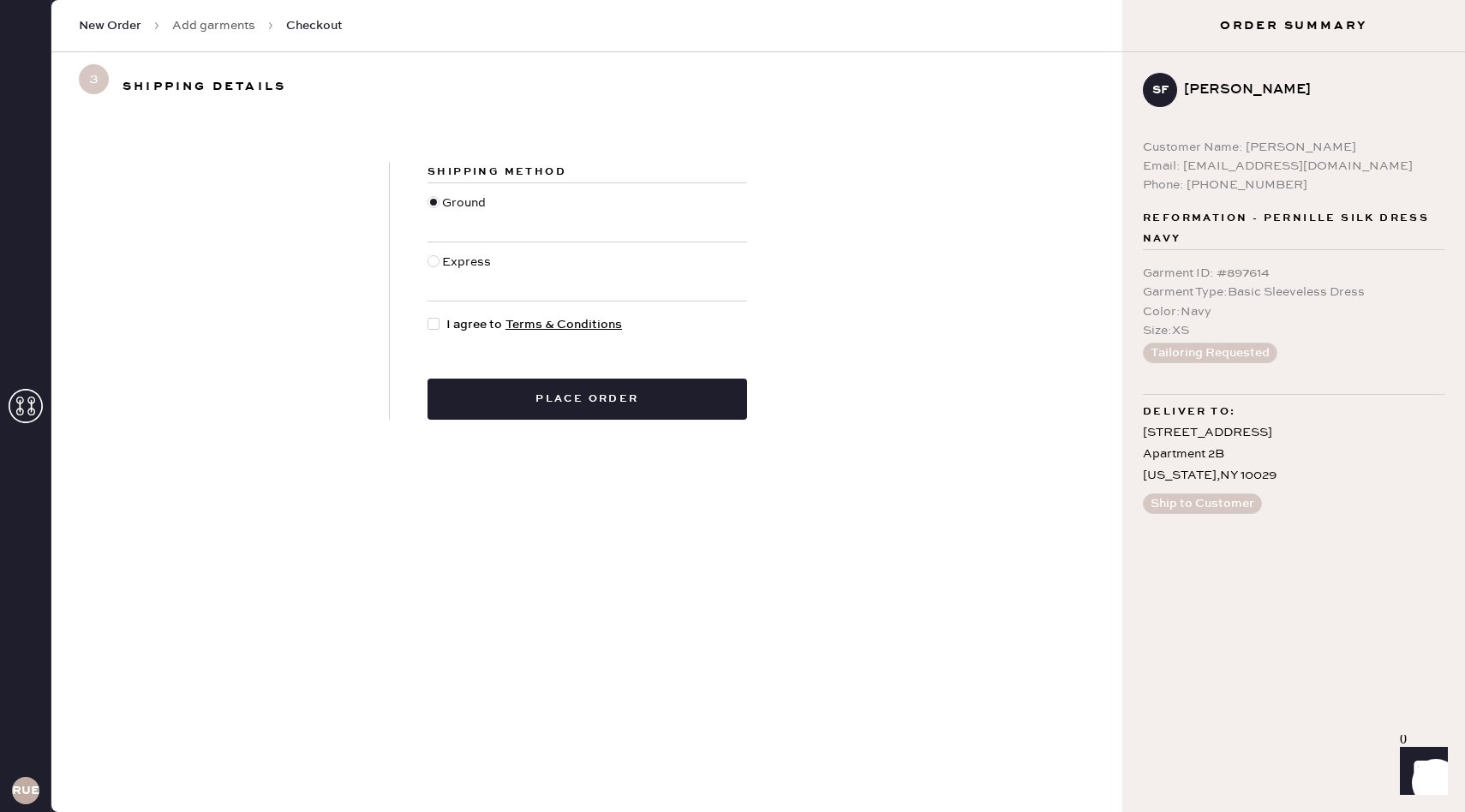
click at [435, 324] on div at bounding box center [433, 323] width 12 height 12
click at [428, 316] on input "I agree to Terms & Conditions" at bounding box center [427, 316] width 1 height 1
checkbox input "true"
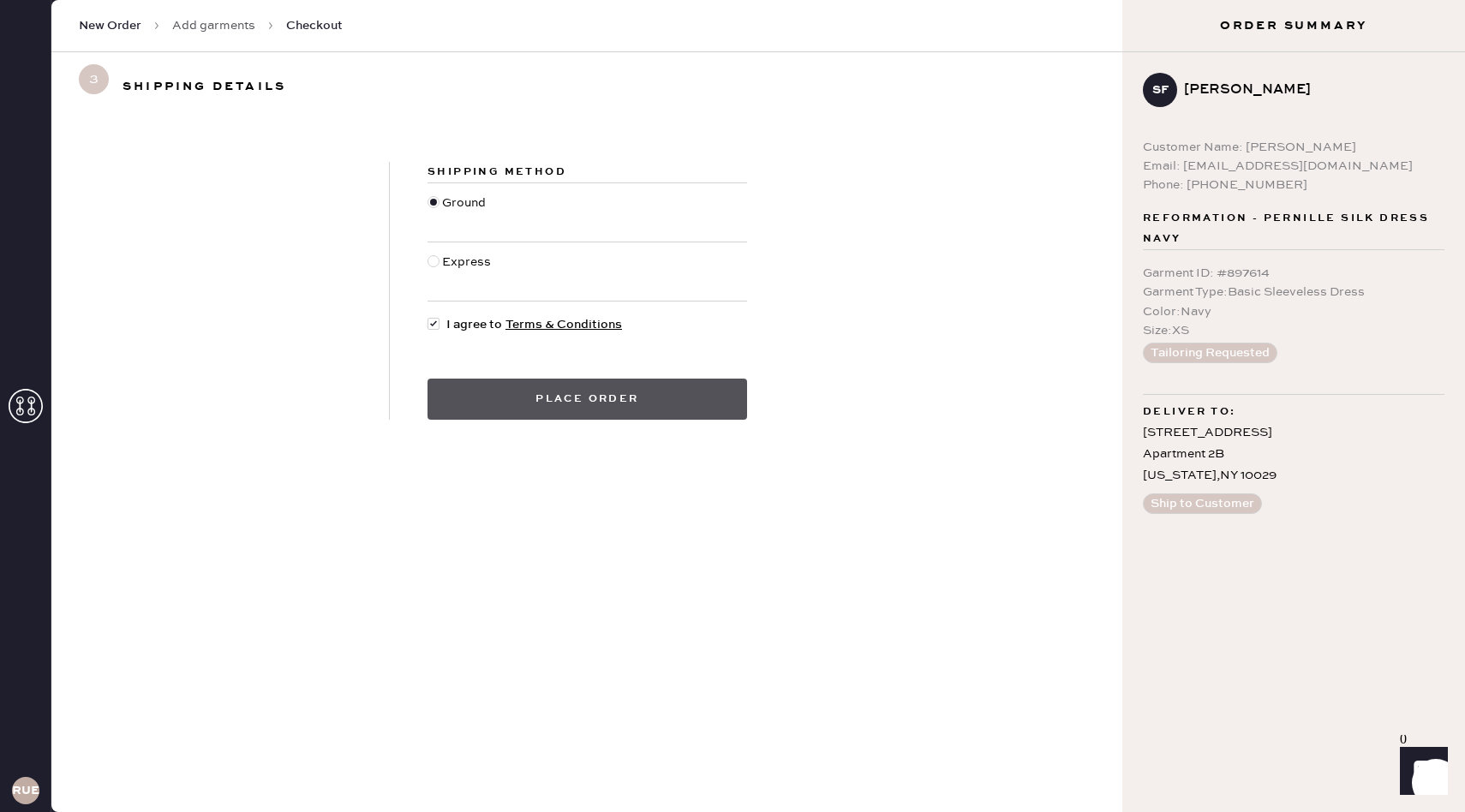
click at [648, 417] on button "Place order" at bounding box center [587, 398] width 320 height 41
